Goal: Transaction & Acquisition: Purchase product/service

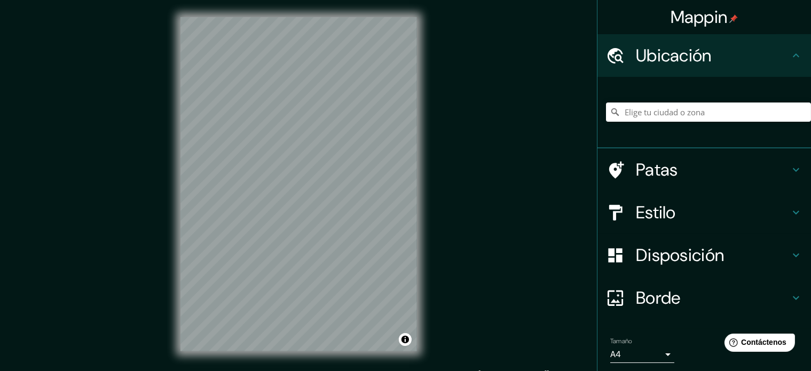
click at [678, 213] on h4 "Estilo" at bounding box center [713, 212] width 154 height 21
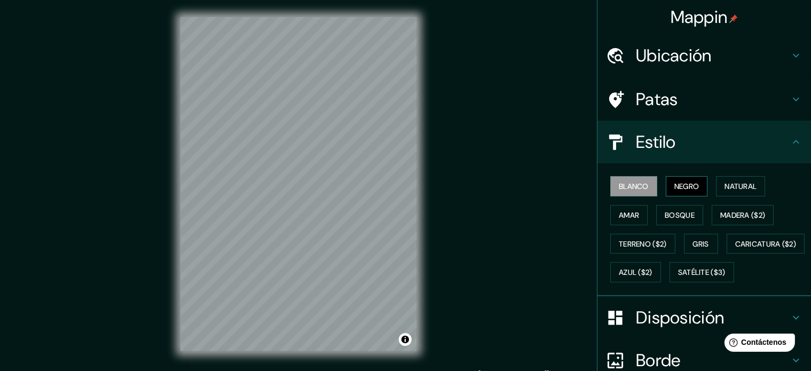
click at [674, 184] on font "Negro" at bounding box center [686, 187] width 25 height 10
click at [453, 232] on div "Mappin Ubicación Patas Estilo Blanco Negro Natural [PERSON_NAME] ($2) Terreno (…" at bounding box center [405, 192] width 811 height 385
click at [689, 48] on font "Ubicación" at bounding box center [674, 55] width 76 height 22
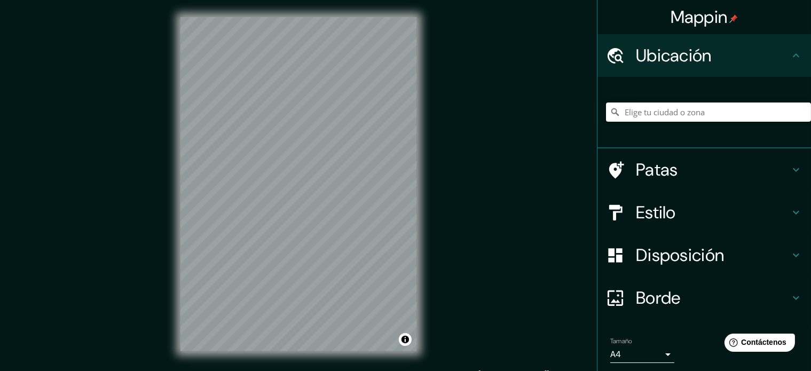
click at [653, 112] on input "Elige tu ciudad o zona" at bounding box center [708, 112] width 205 height 19
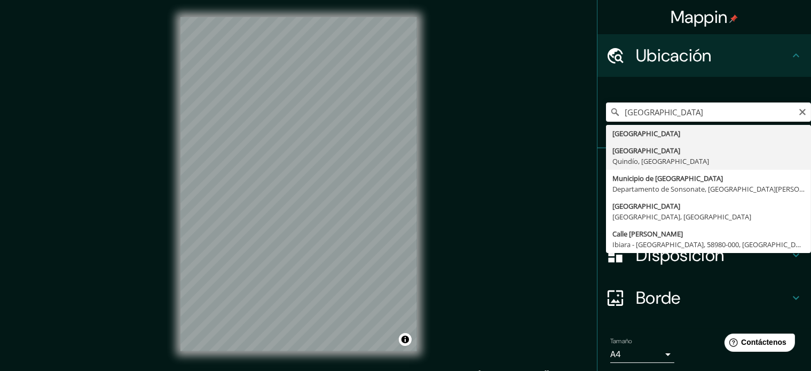
type input "[GEOGRAPHIC_DATA], [GEOGRAPHIC_DATA], [GEOGRAPHIC_DATA]"
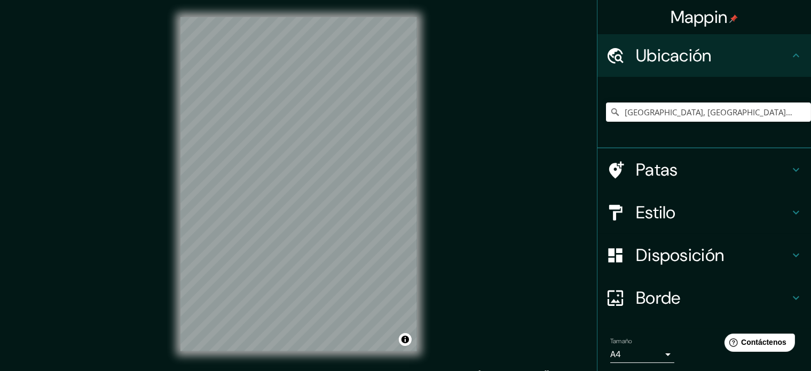
click at [434, 136] on div "© Mapbox © OpenStreetMap Improve this map" at bounding box center [298, 184] width 271 height 368
click at [671, 228] on div "Estilo" at bounding box center [704, 212] width 214 height 43
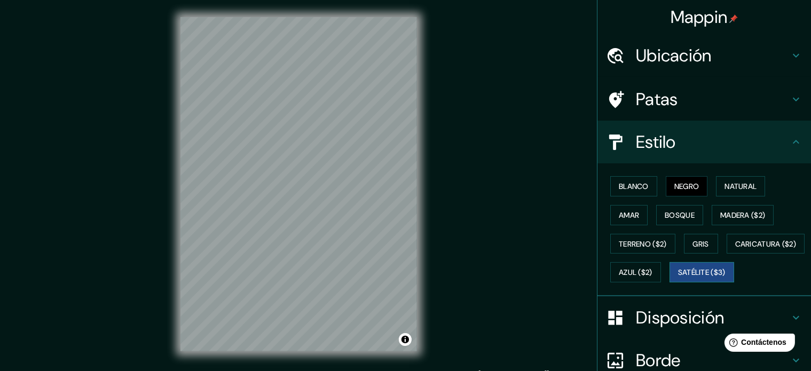
click at [678, 278] on font "Satélite ($3)" at bounding box center [702, 273] width 48 height 10
click at [480, 153] on div "Mappin Ubicación [GEOGRAPHIC_DATA], [GEOGRAPHIC_DATA], [GEOGRAPHIC_DATA] Patas …" at bounding box center [405, 192] width 811 height 385
click at [678, 188] on font "Negro" at bounding box center [686, 187] width 25 height 10
click at [624, 191] on font "Blanco" at bounding box center [634, 186] width 30 height 14
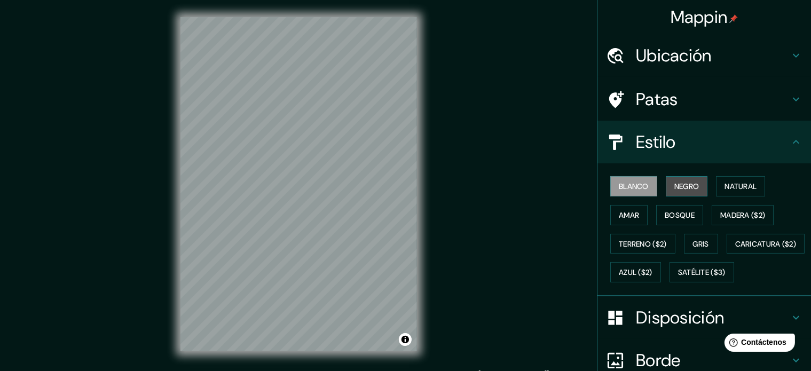
click at [677, 187] on font "Negro" at bounding box center [686, 187] width 25 height 10
click at [619, 183] on font "Blanco" at bounding box center [634, 187] width 30 height 10
click at [678, 278] on font "Satélite ($3)" at bounding box center [702, 273] width 48 height 10
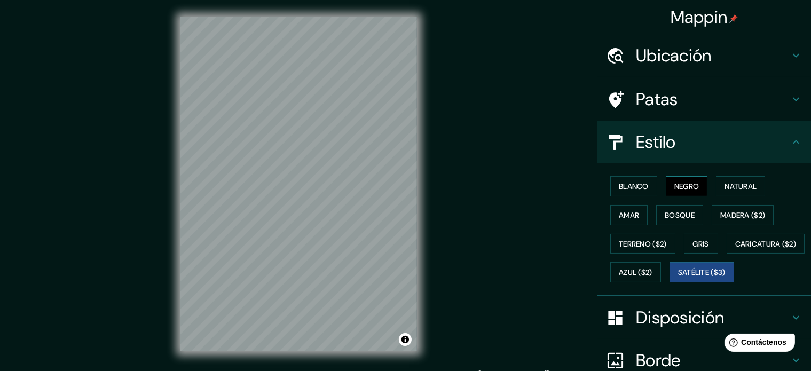
click at [682, 194] on button "Negro" at bounding box center [687, 186] width 42 height 20
click at [678, 278] on font "Satélite ($3)" at bounding box center [702, 273] width 48 height 10
click at [679, 188] on font "Negro" at bounding box center [686, 187] width 25 height 10
click at [670, 282] on button "Satélite ($3)" at bounding box center [702, 272] width 65 height 20
click at [674, 183] on font "Negro" at bounding box center [686, 187] width 25 height 10
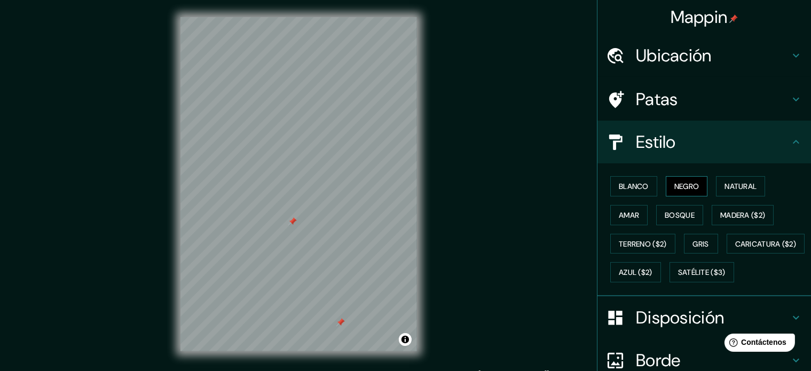
click at [692, 184] on font "Negro" at bounding box center [686, 187] width 25 height 10
click at [619, 183] on font "Blanco" at bounding box center [634, 187] width 30 height 10
click at [674, 185] on font "Negro" at bounding box center [686, 187] width 25 height 10
